Goal: Obtain resource: Download file/media

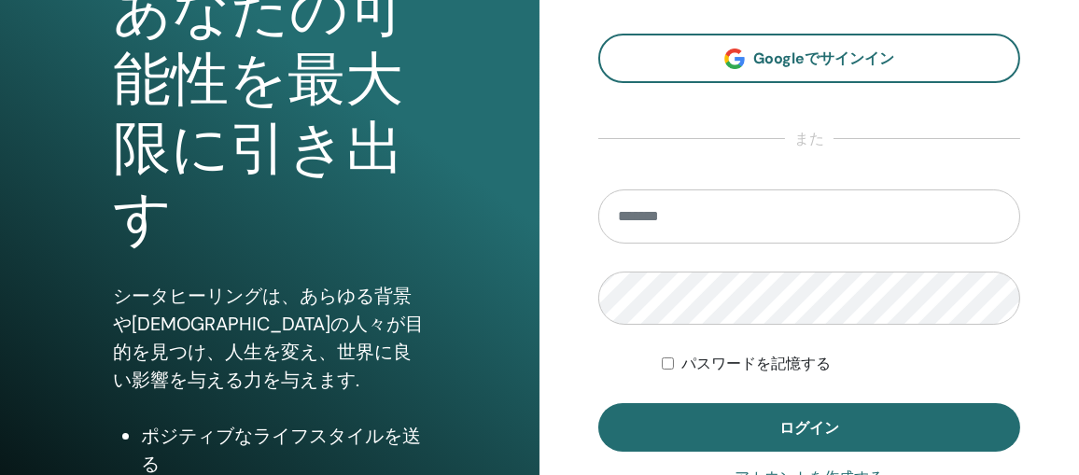
scroll to position [373, 0]
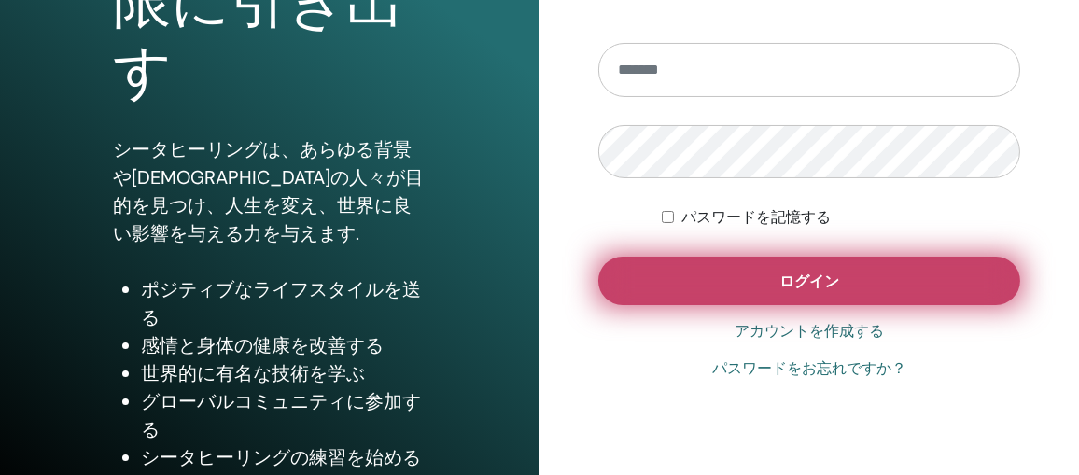
type input "**********"
click at [832, 287] on span "ログイン" at bounding box center [809, 282] width 60 height 20
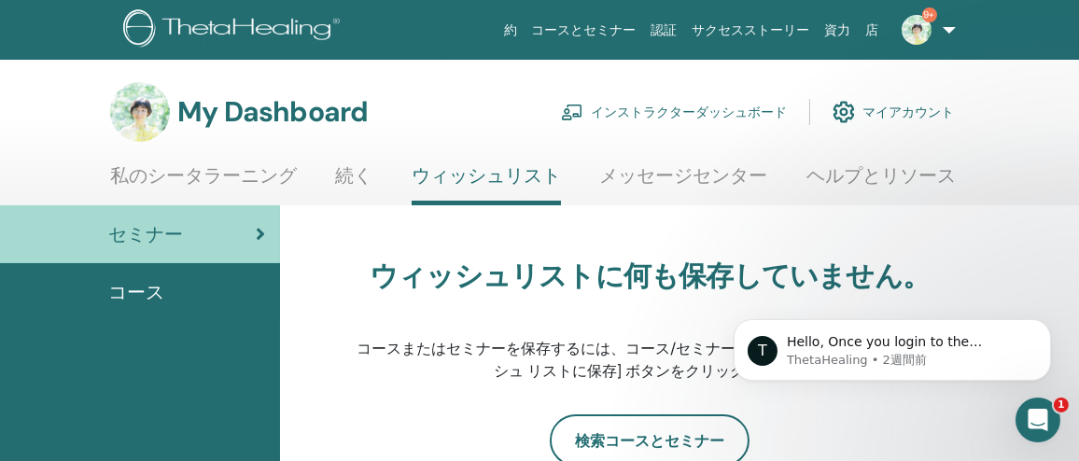
click at [750, 113] on link "インストラクターダッシュボード" at bounding box center [674, 111] width 226 height 41
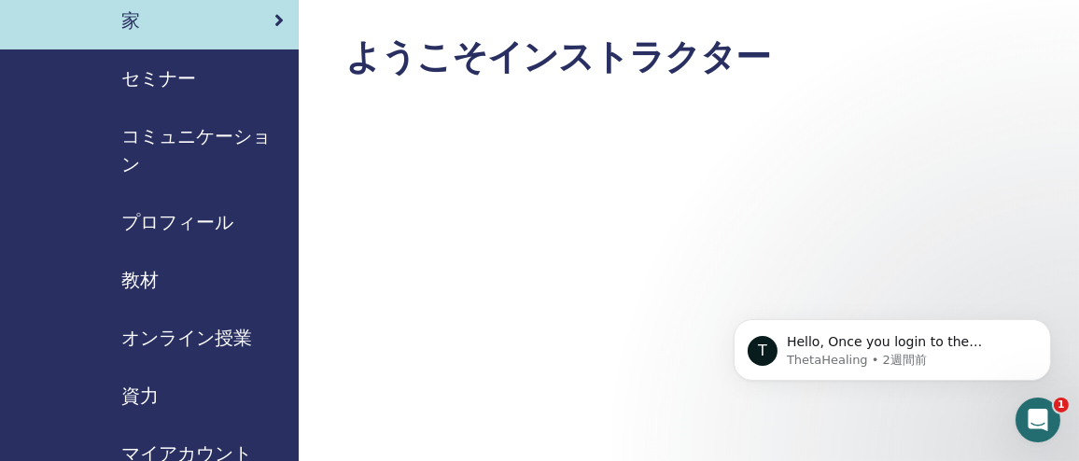
scroll to position [93, 0]
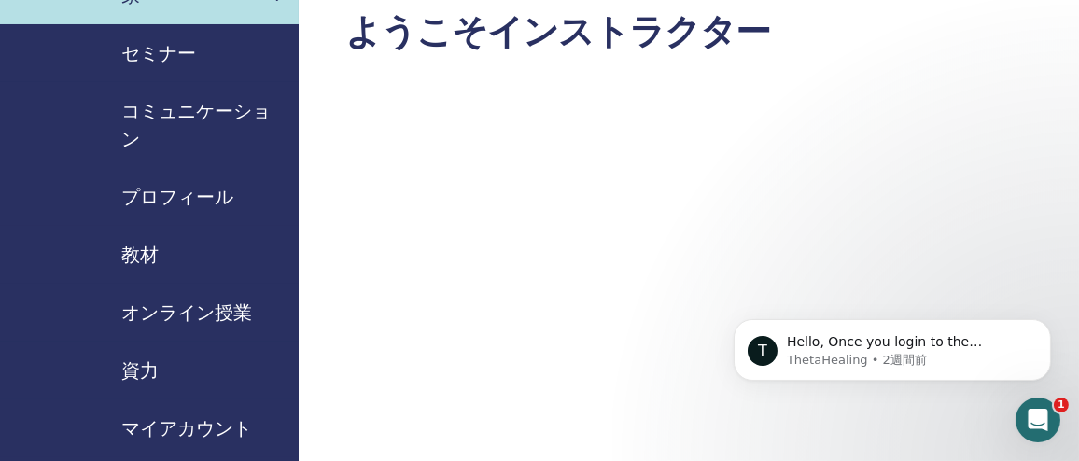
drag, startPoint x: 143, startPoint y: 256, endPoint x: 153, endPoint y: 256, distance: 10.3
click at [143, 256] on span "教材" at bounding box center [139, 255] width 37 height 28
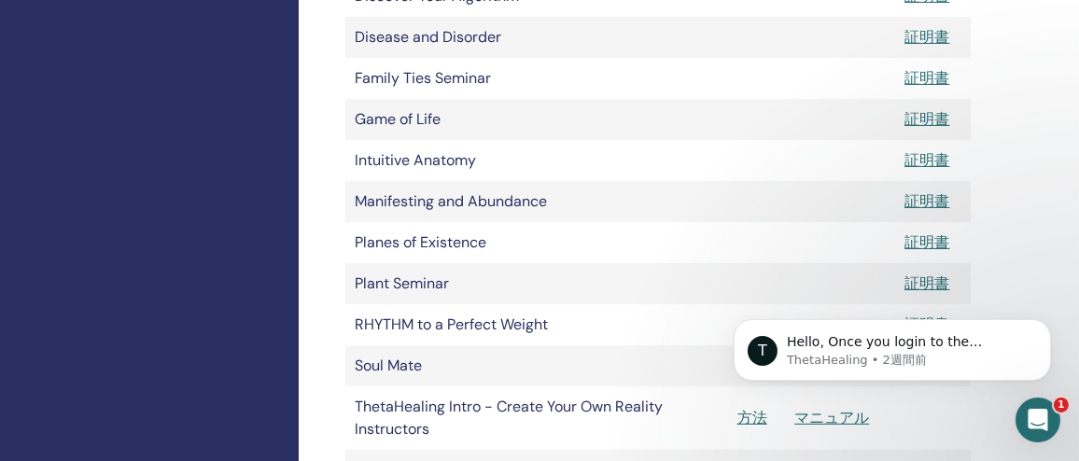
scroll to position [840, 0]
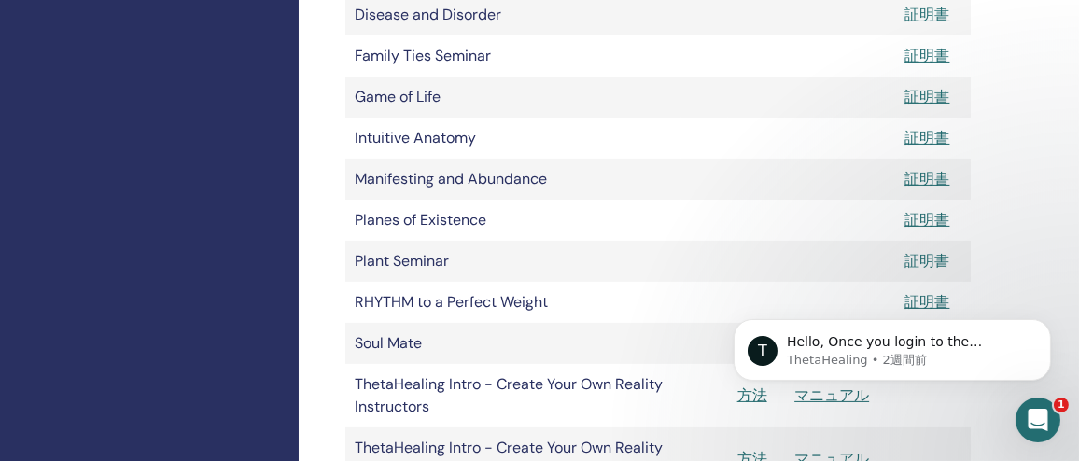
click at [929, 259] on link "証明書" at bounding box center [927, 261] width 45 height 20
click at [1065, 447] on div at bounding box center [1065, 447] width 0 height 0
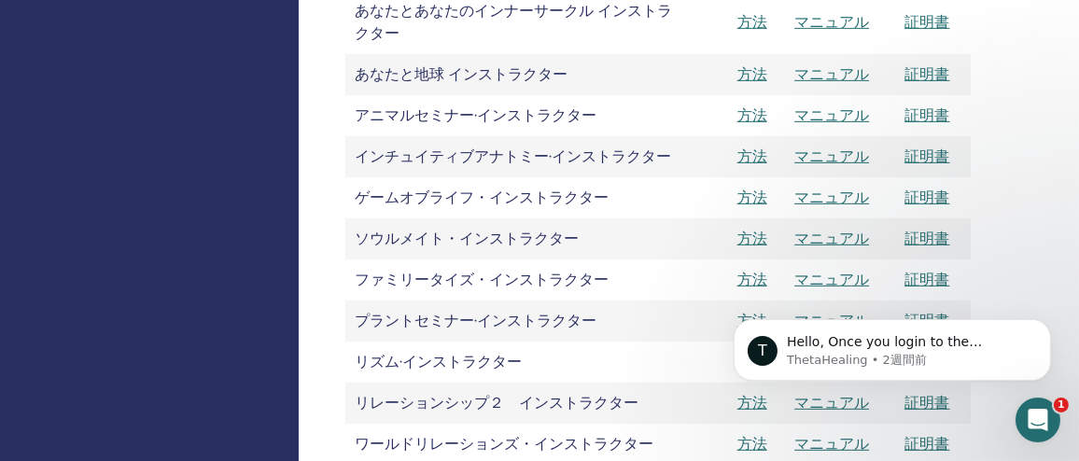
scroll to position [1773, 0]
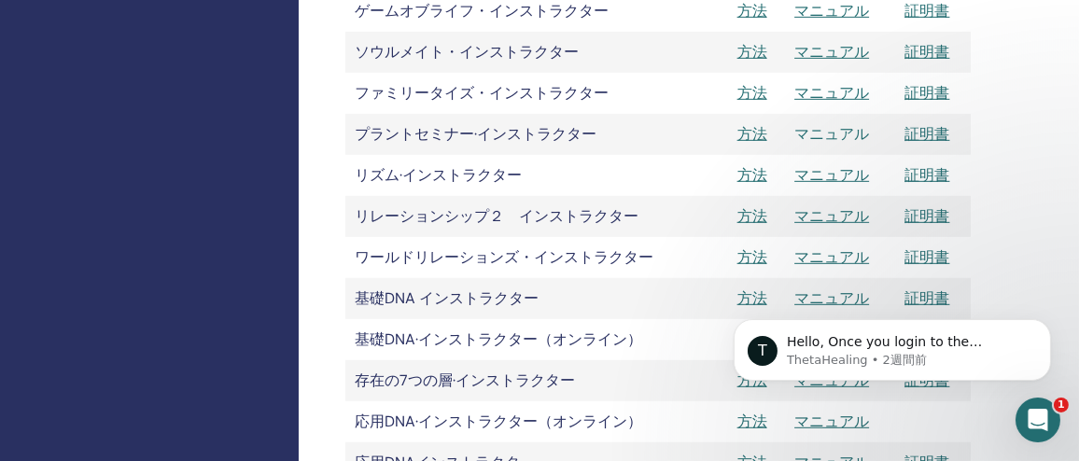
click at [845, 135] on link "マニュアル" at bounding box center [831, 134] width 75 height 20
